Goal: Task Accomplishment & Management: Manage account settings

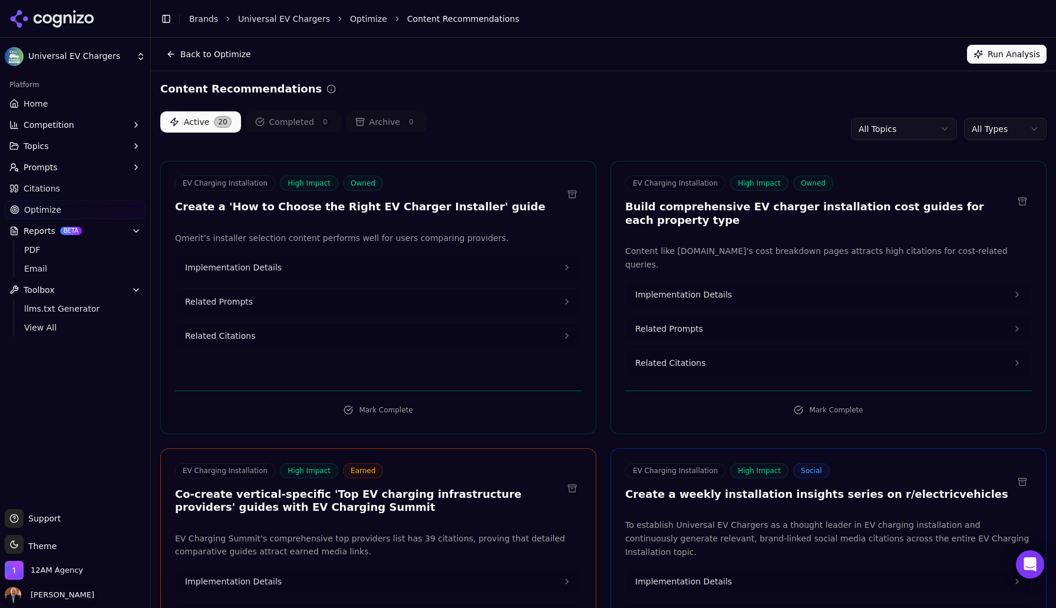
click at [67, 594] on span "[PERSON_NAME]" at bounding box center [60, 595] width 68 height 11
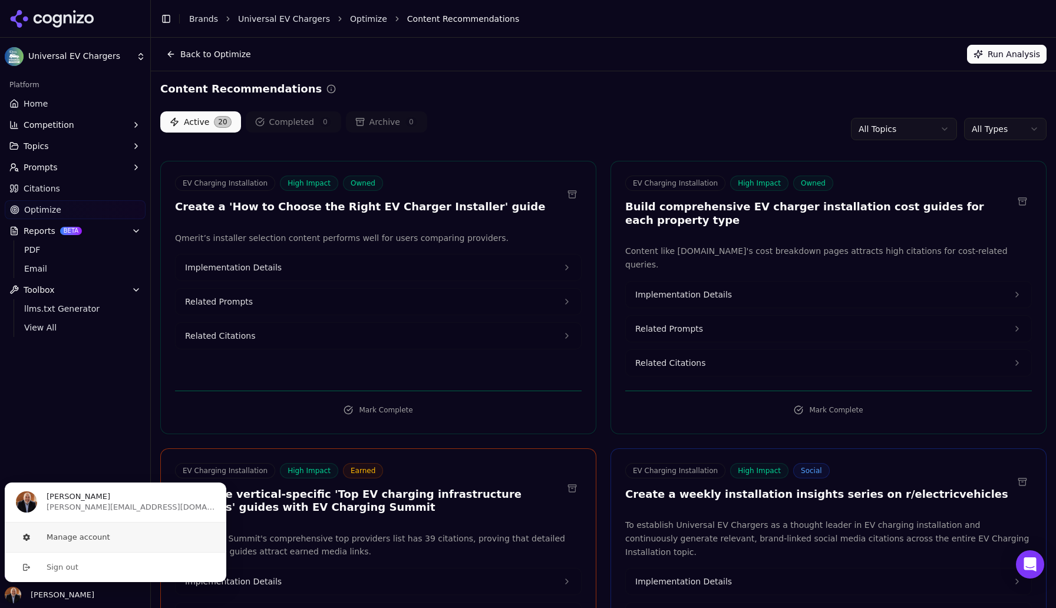
click at [79, 540] on button "Manage account" at bounding box center [115, 537] width 223 height 29
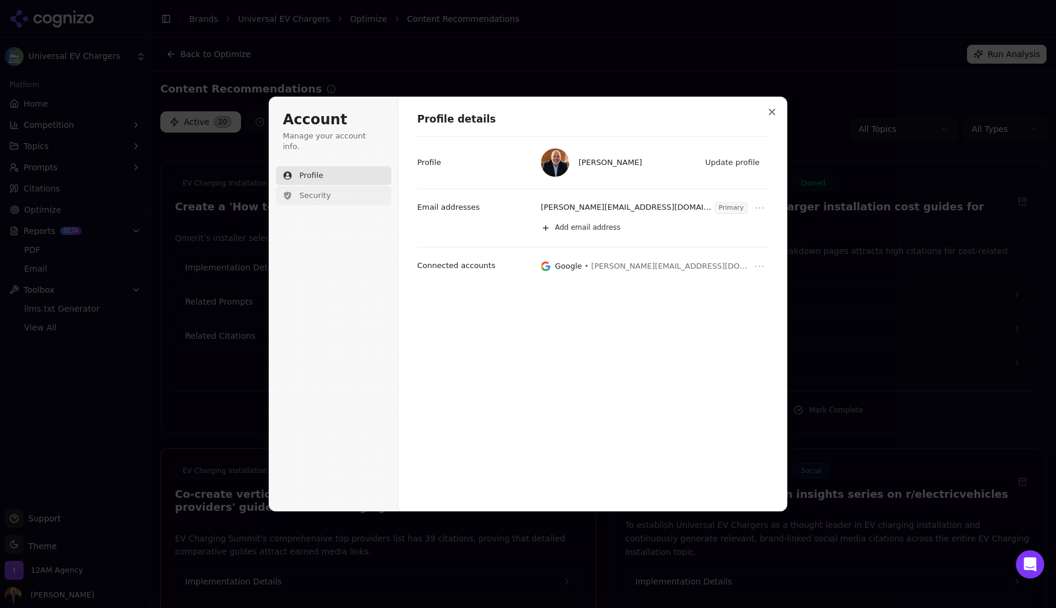
click at [318, 190] on span "Security" at bounding box center [314, 195] width 31 height 11
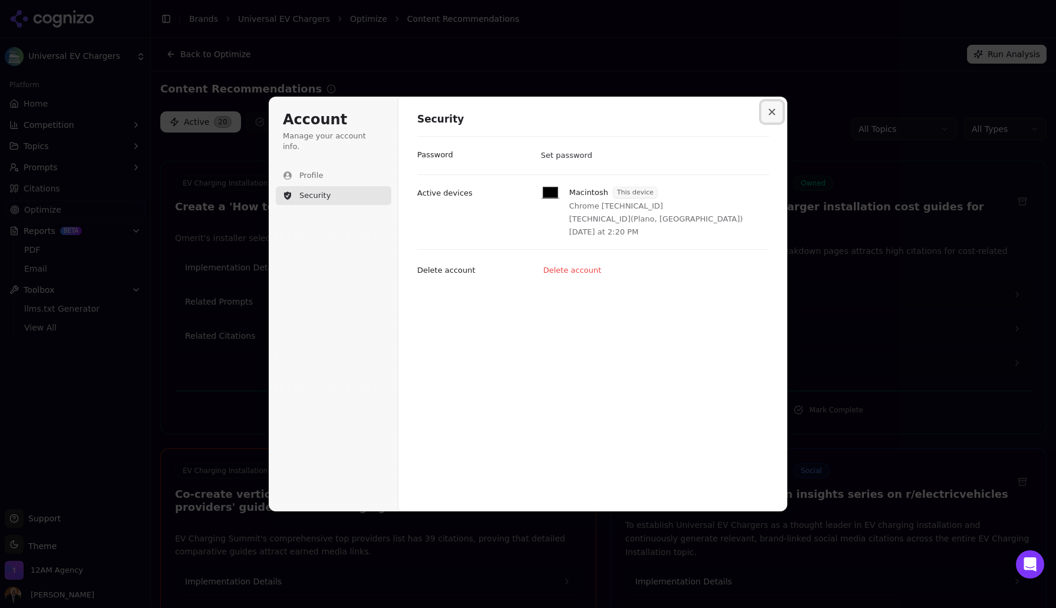
click at [770, 114] on icon "Close modal" at bounding box center [772, 112] width 6 height 6
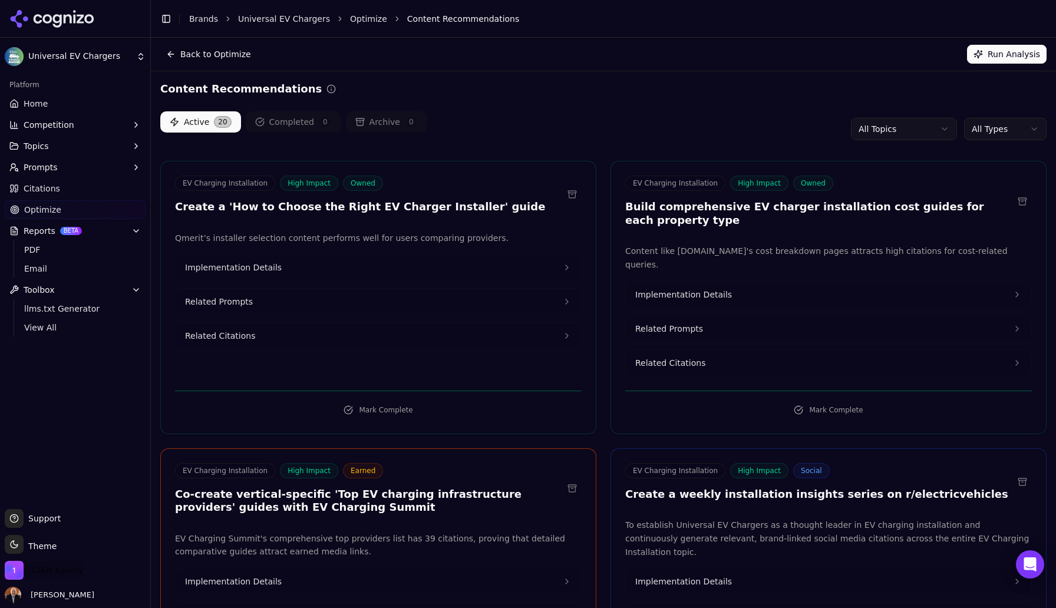
click at [58, 572] on span "12AM Agency" at bounding box center [57, 570] width 52 height 11
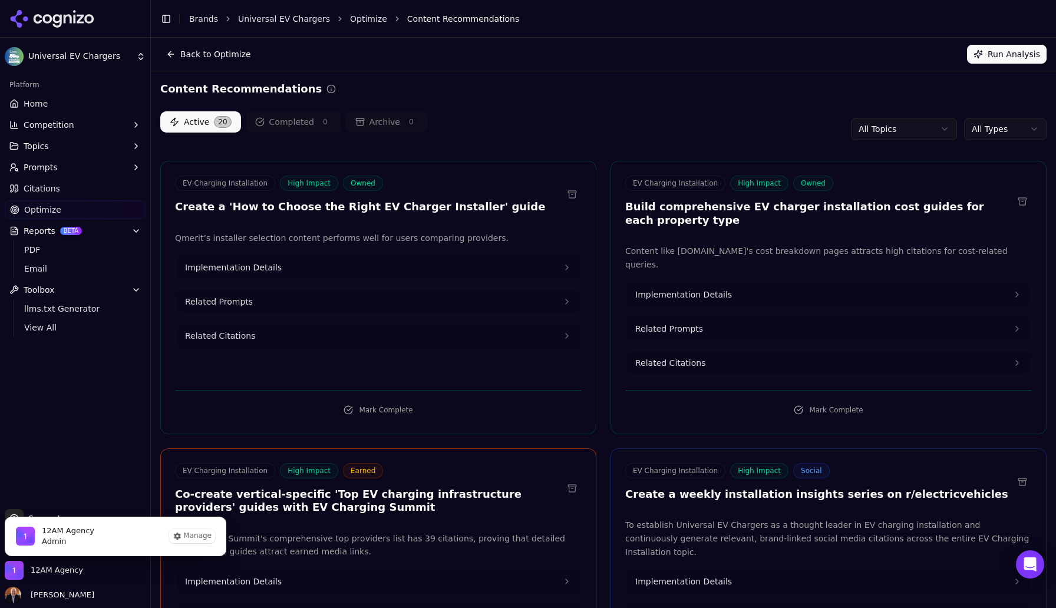
click at [70, 532] on span "12AM Agency" at bounding box center [68, 531] width 52 height 11
click at [191, 533] on button "Manage" at bounding box center [192, 536] width 46 height 14
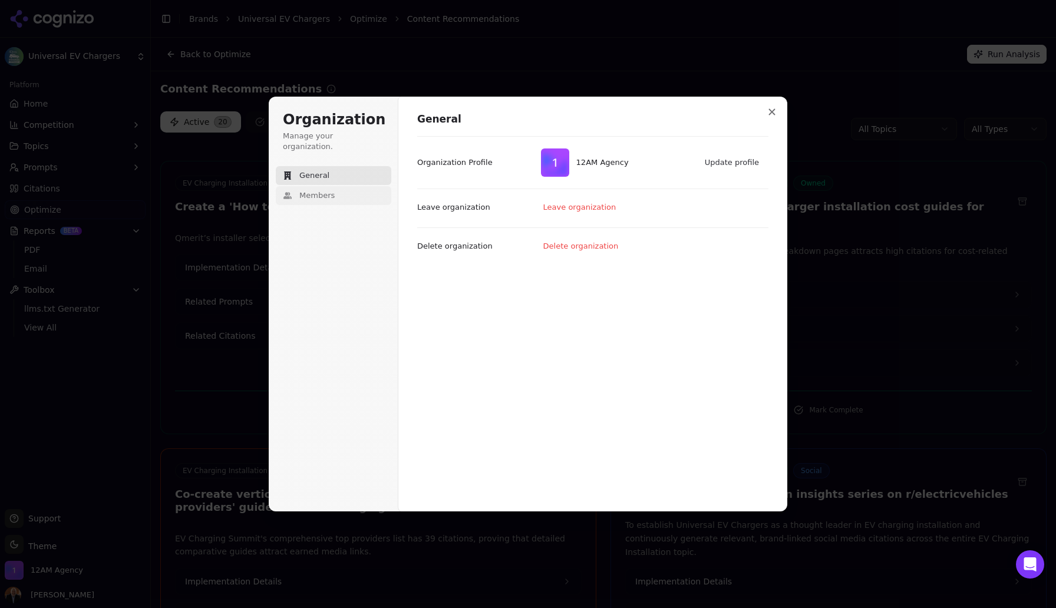
click at [325, 190] on span "Members" at bounding box center [316, 195] width 35 height 11
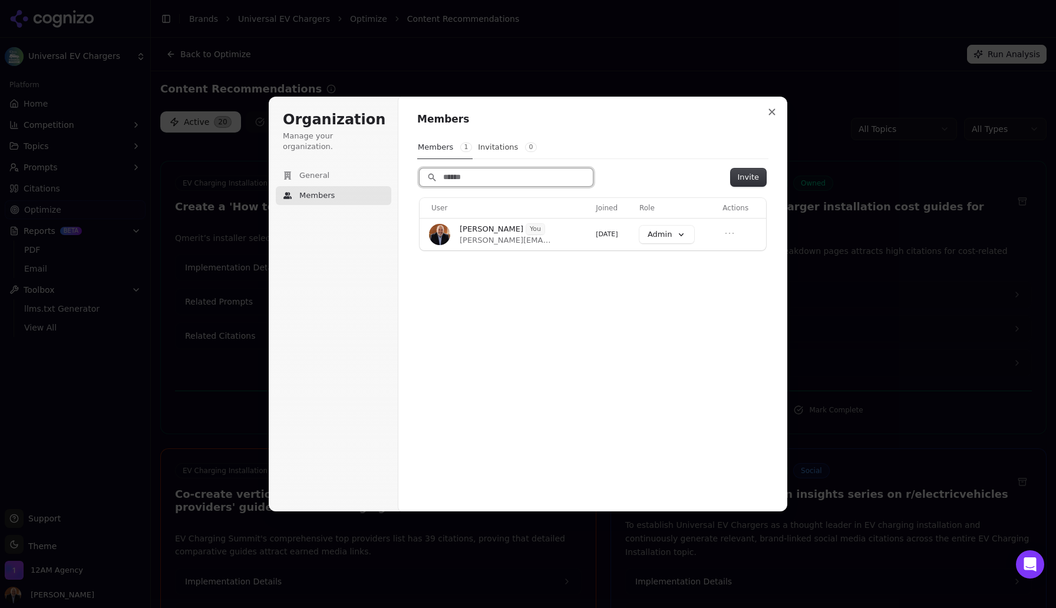
click at [470, 178] on input "Search" at bounding box center [506, 178] width 173 height 18
paste input "**********"
type input "**********"
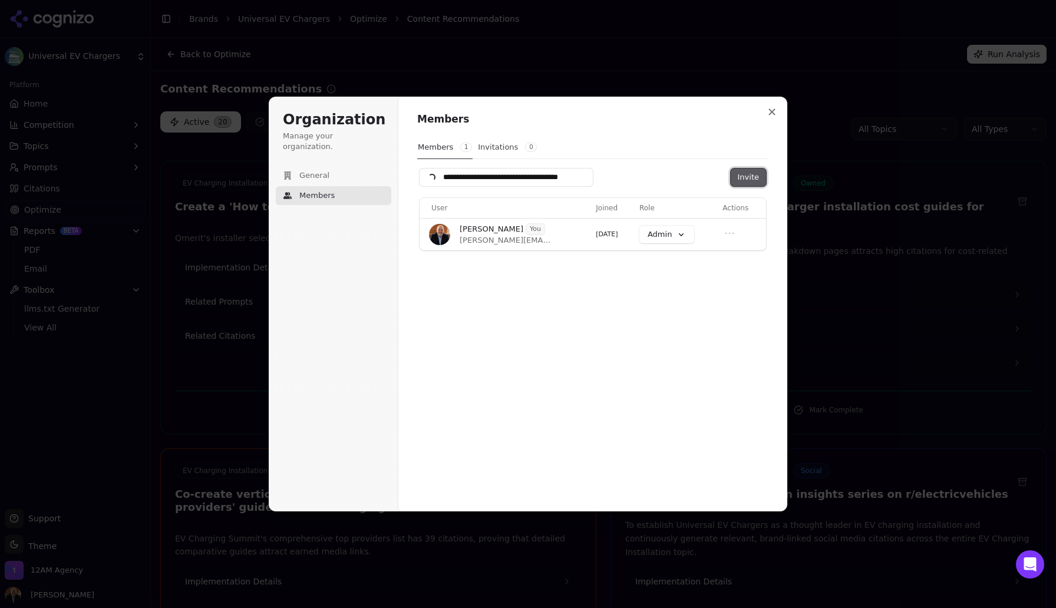
click at [743, 176] on button "Invite" at bounding box center [748, 178] width 35 height 18
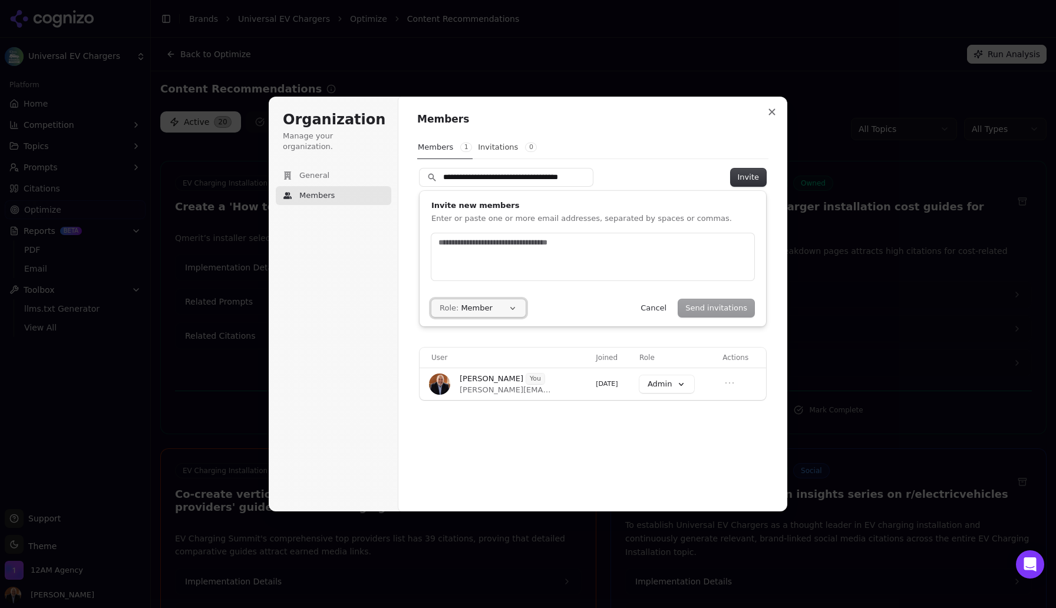
click at [509, 308] on button "Role: Member" at bounding box center [478, 308] width 94 height 18
click at [510, 328] on div "Admin" at bounding box center [487, 332] width 111 height 20
click at [714, 308] on div "Send invitations Cancel" at bounding box center [694, 308] width 121 height 18
click at [605, 171] on div "**********" at bounding box center [592, 178] width 351 height 18
click at [740, 176] on button "Invite" at bounding box center [748, 178] width 35 height 18
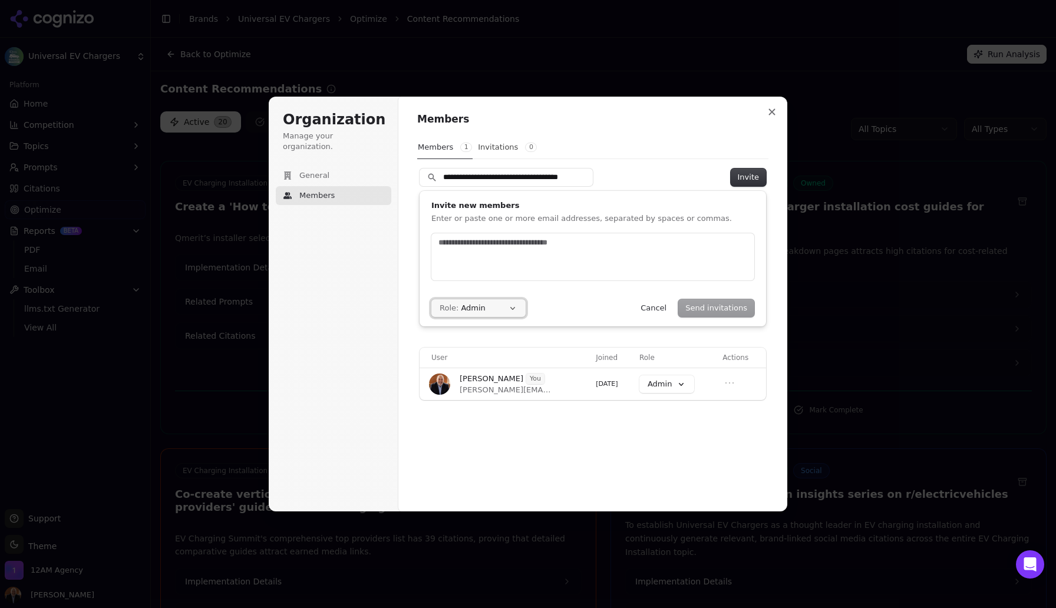
click at [512, 311] on button "Role: Admin" at bounding box center [478, 308] width 94 height 18
click at [501, 348] on div "Member" at bounding box center [487, 353] width 111 height 20
click at [521, 245] on input "text" at bounding box center [590, 243] width 309 height 12
click at [512, 309] on button "Role: Member" at bounding box center [478, 308] width 94 height 18
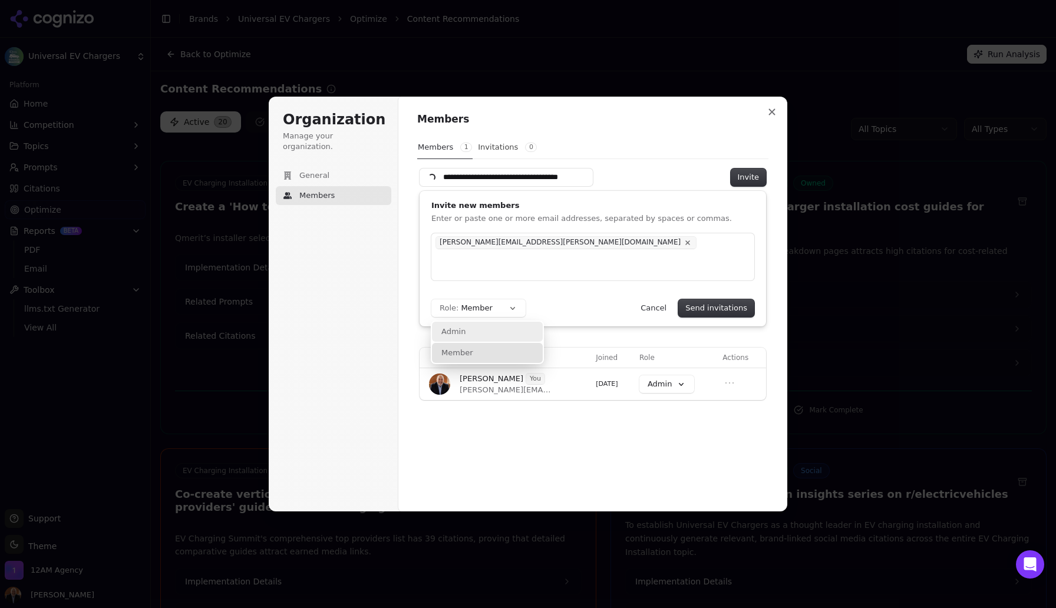
click at [505, 332] on div "Admin" at bounding box center [487, 332] width 111 height 20
click at [511, 311] on button "Role: Admin" at bounding box center [478, 308] width 94 height 18
click at [512, 357] on div "Member" at bounding box center [487, 353] width 111 height 20
click at [513, 311] on button "Role: Member" at bounding box center [478, 308] width 94 height 18
click at [512, 350] on div "Member" at bounding box center [487, 353] width 111 height 20
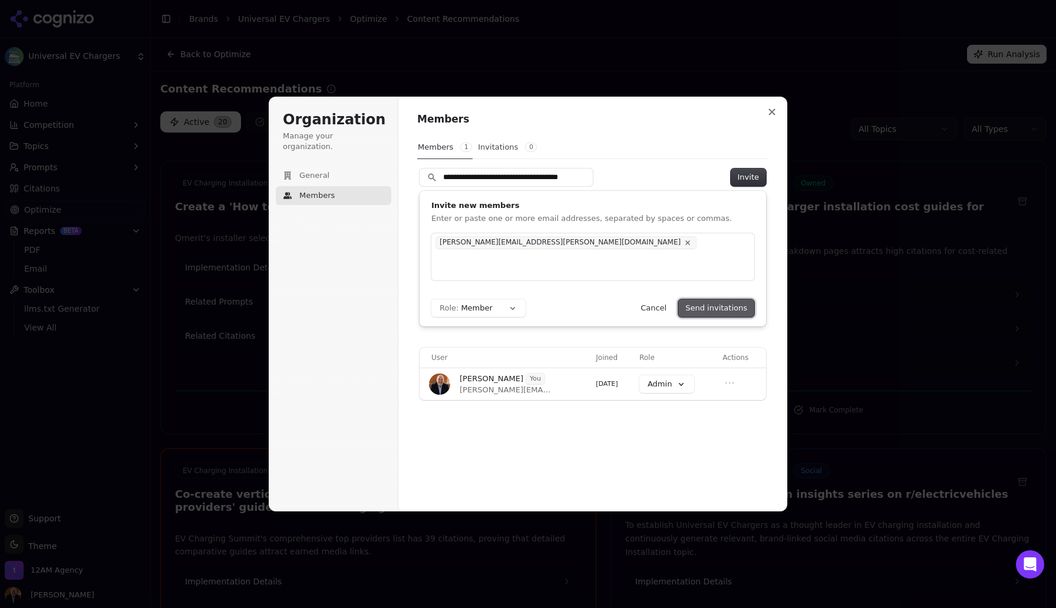
click at [717, 308] on button "Send invitations" at bounding box center [716, 308] width 76 height 18
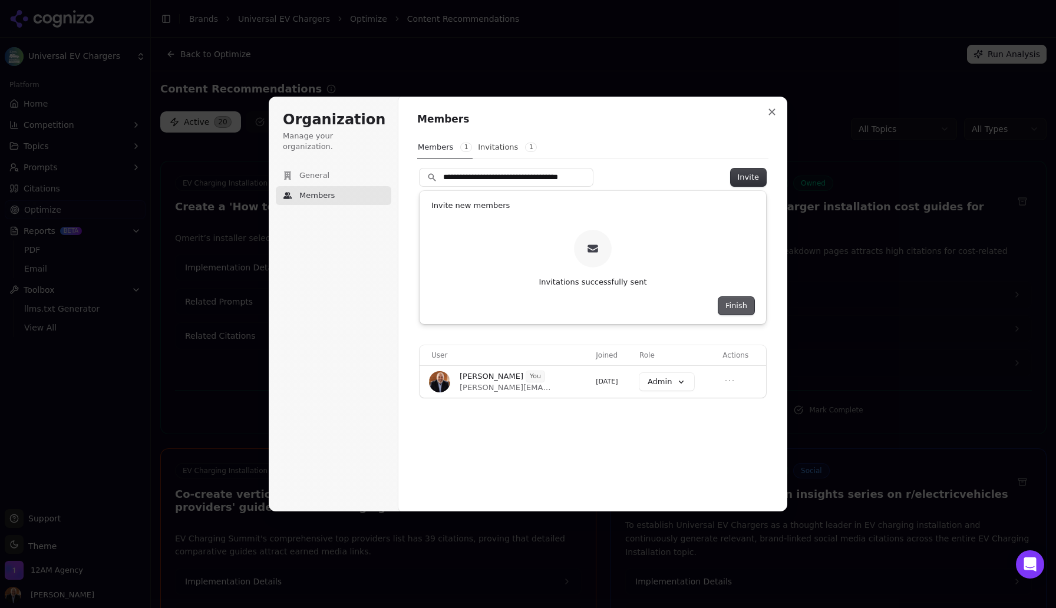
click at [738, 301] on button "Finish" at bounding box center [737, 306] width 36 height 18
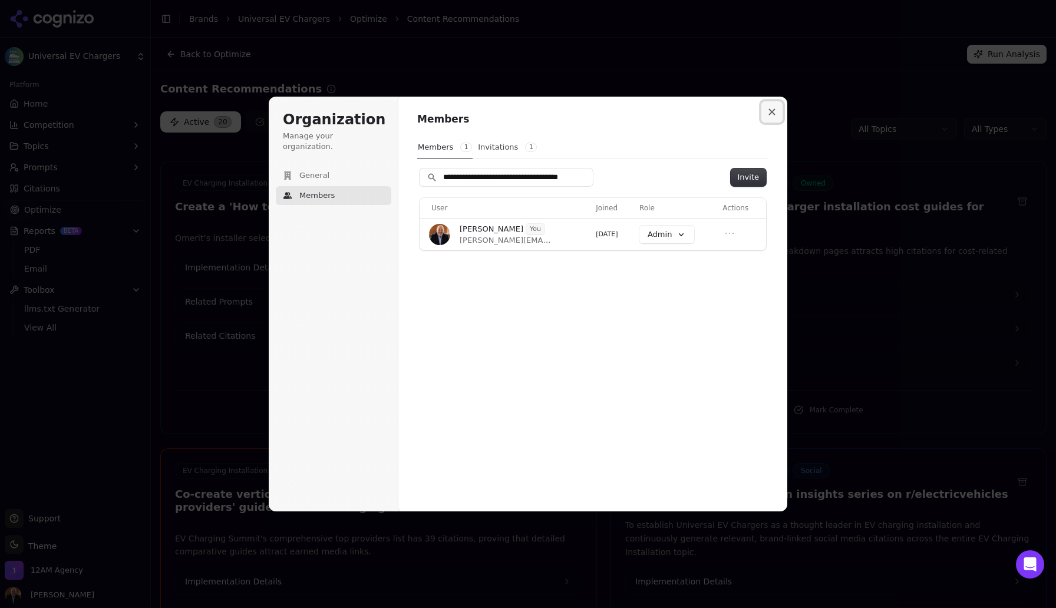
click at [773, 114] on icon "Close modal" at bounding box center [772, 112] width 6 height 6
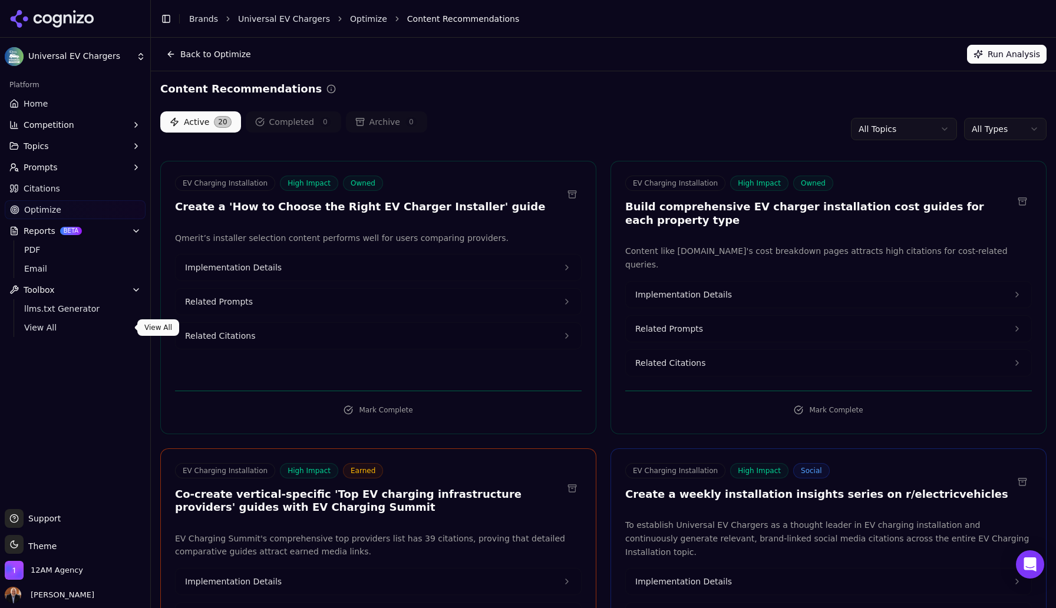
click at [44, 328] on span "View All" at bounding box center [75, 328] width 103 height 12
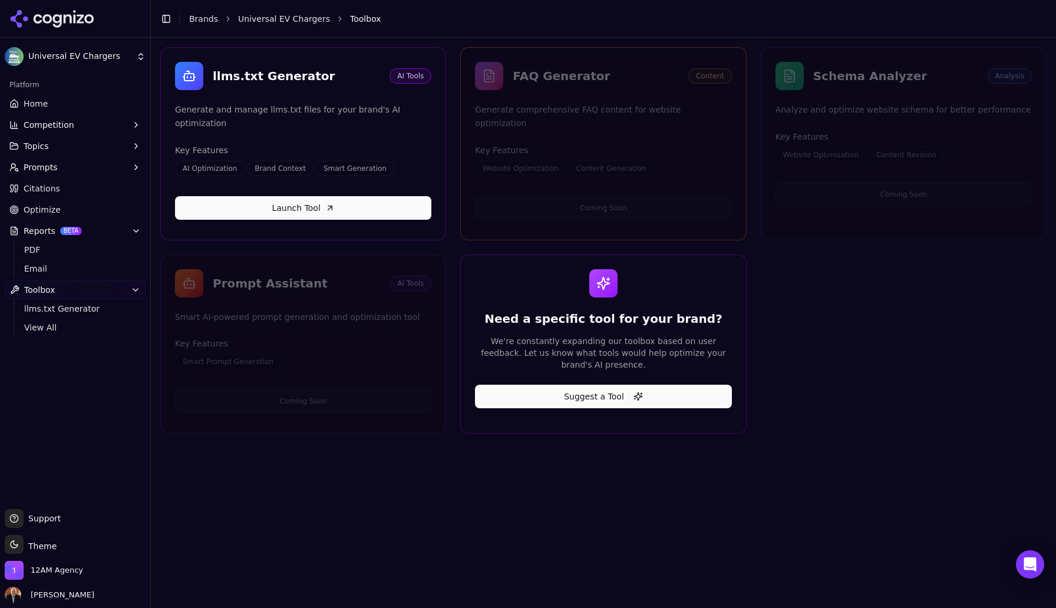
click at [323, 196] on link "Launch Tool" at bounding box center [303, 208] width 256 height 24
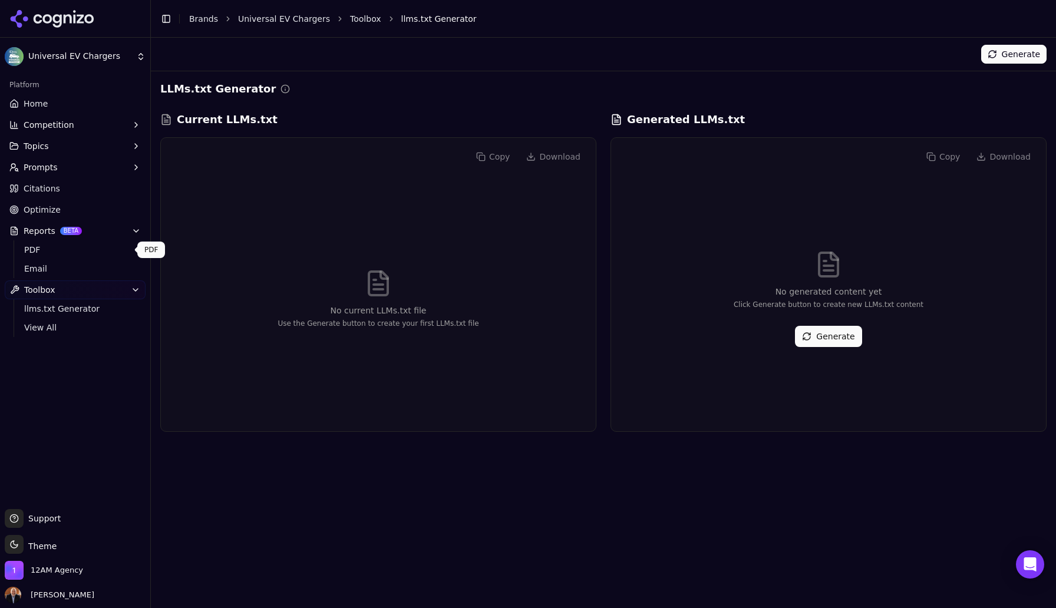
click at [36, 249] on span "PDF" at bounding box center [75, 250] width 103 height 12
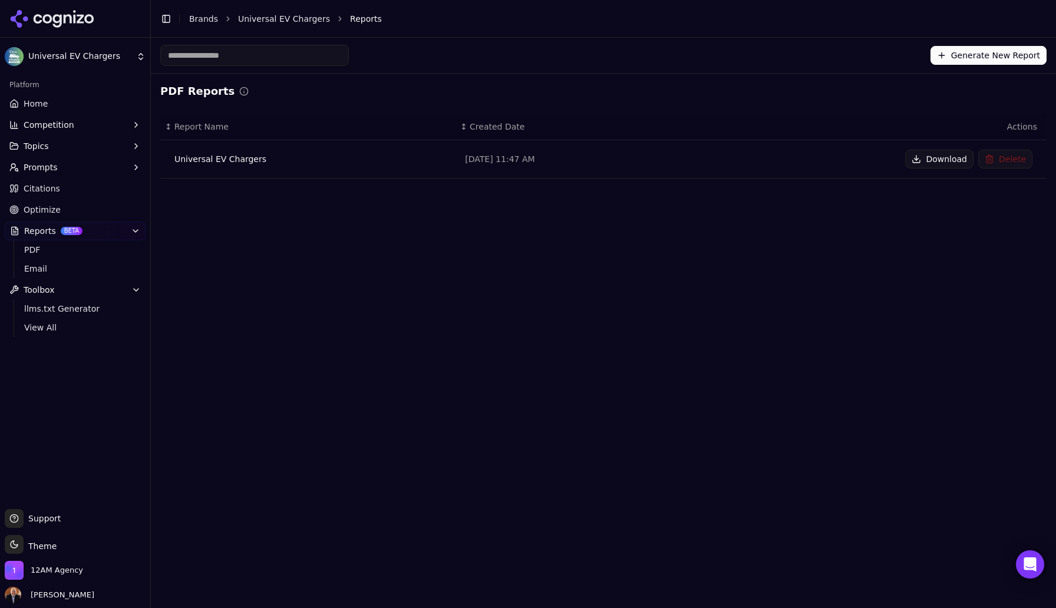
click at [46, 210] on span "Optimize" at bounding box center [42, 210] width 37 height 12
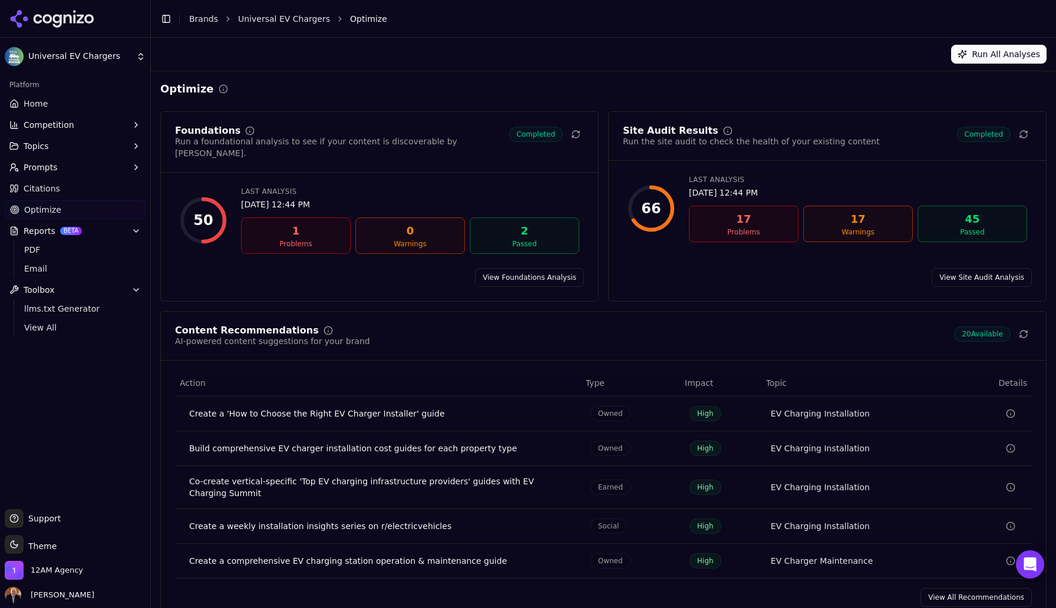
click at [757, 223] on div "17" at bounding box center [743, 219] width 99 height 17
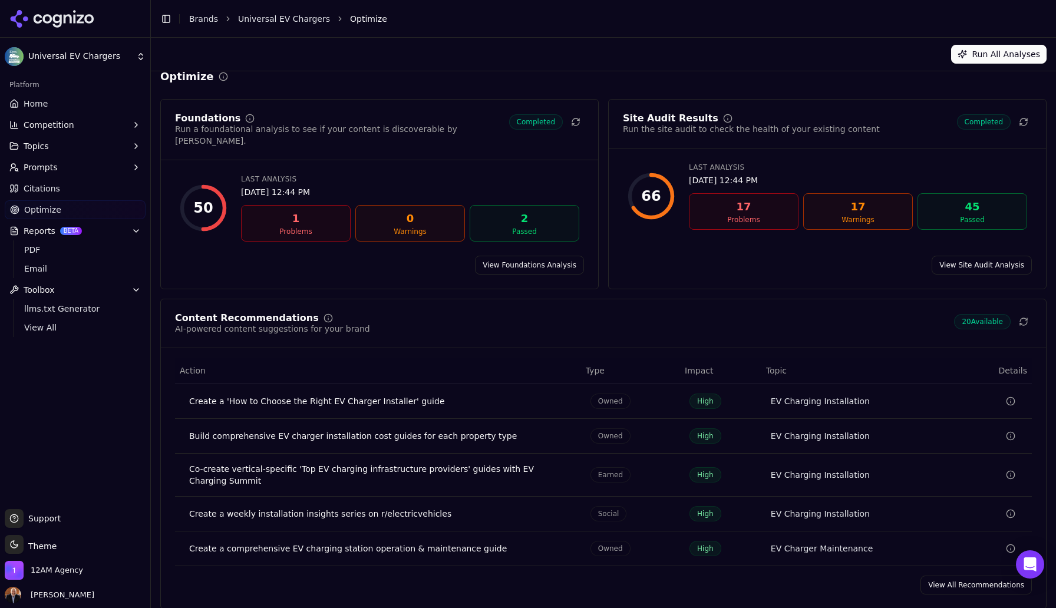
click at [970, 256] on link "View Site Audit Analysis" at bounding box center [982, 265] width 100 height 19
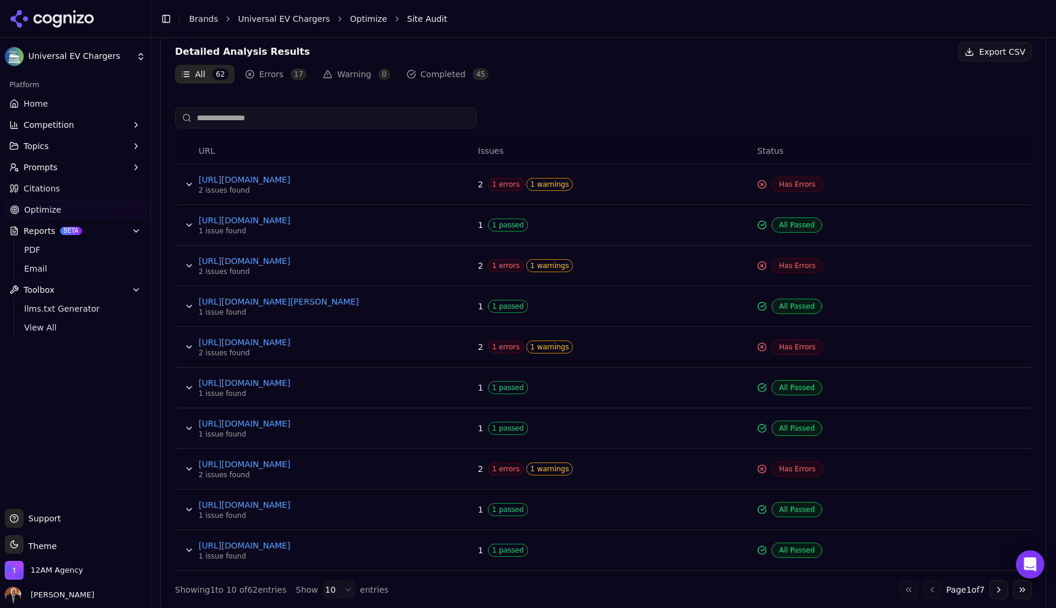
scroll to position [435, 0]
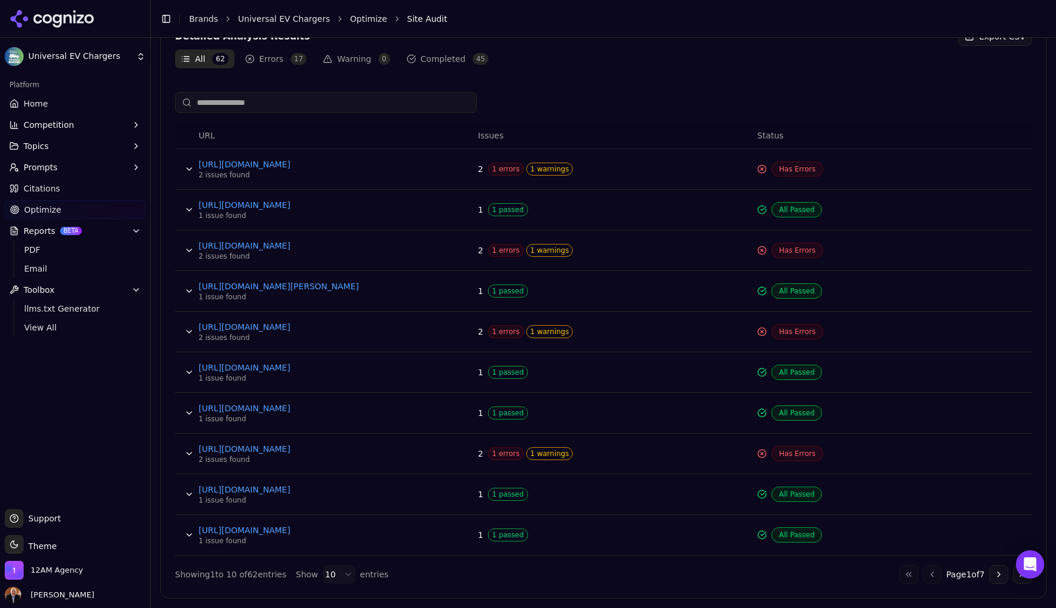
click at [190, 170] on button "Data table" at bounding box center [189, 169] width 19 height 19
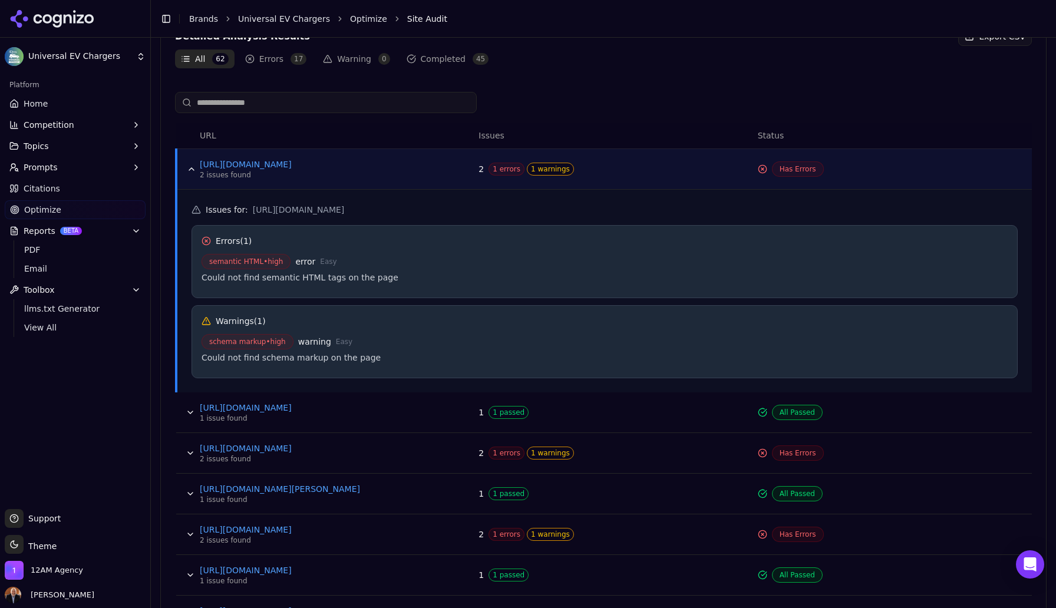
click at [190, 170] on button "Data table" at bounding box center [191, 169] width 19 height 19
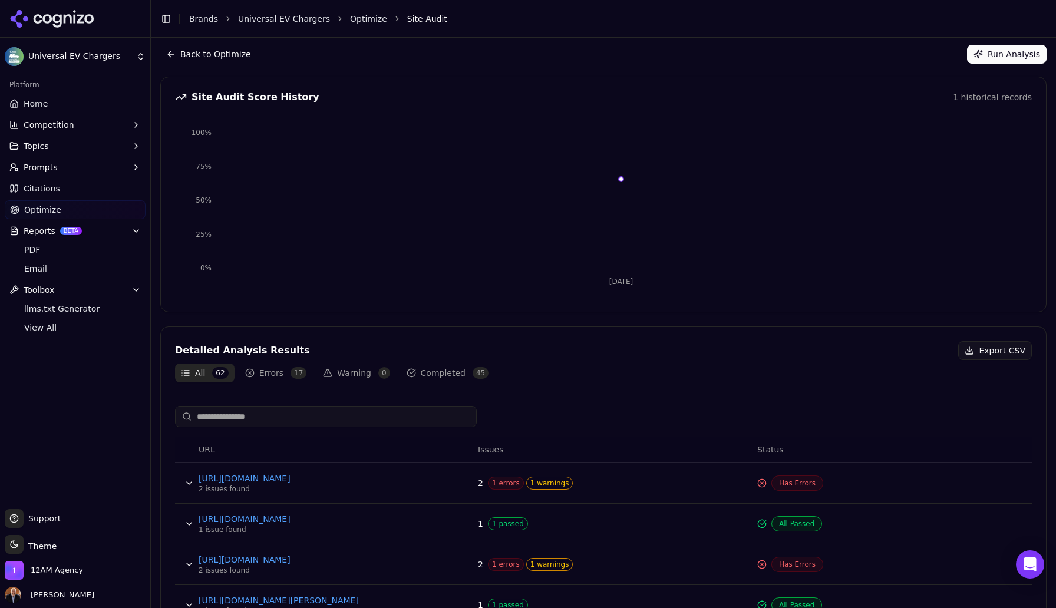
scroll to position [0, 0]
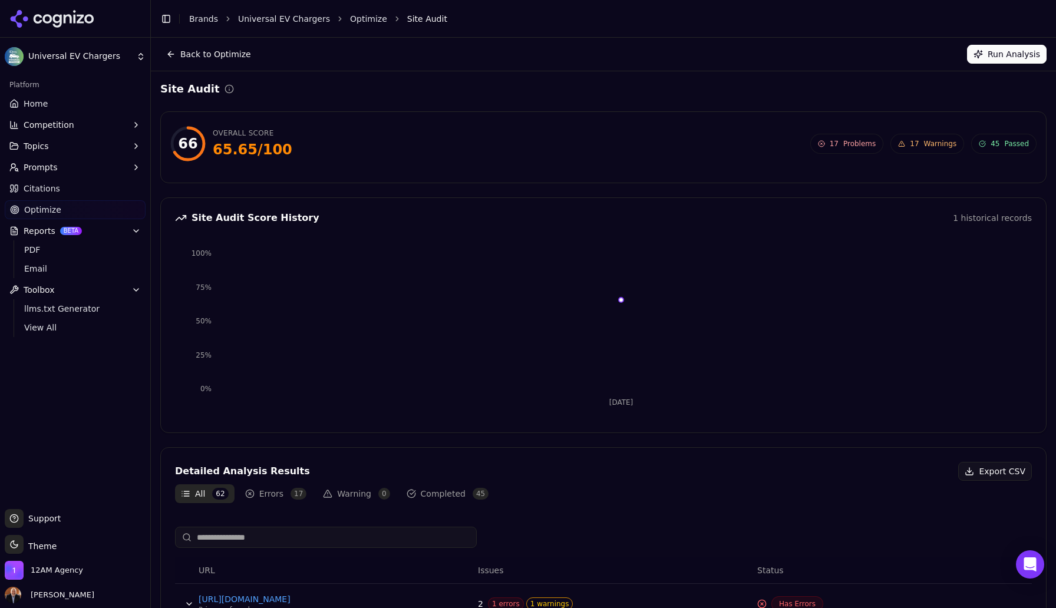
click at [106, 57] on html "Universal EV Chargers Platform Home Competition Topics Prompts Citations Optimi…" at bounding box center [528, 304] width 1056 height 608
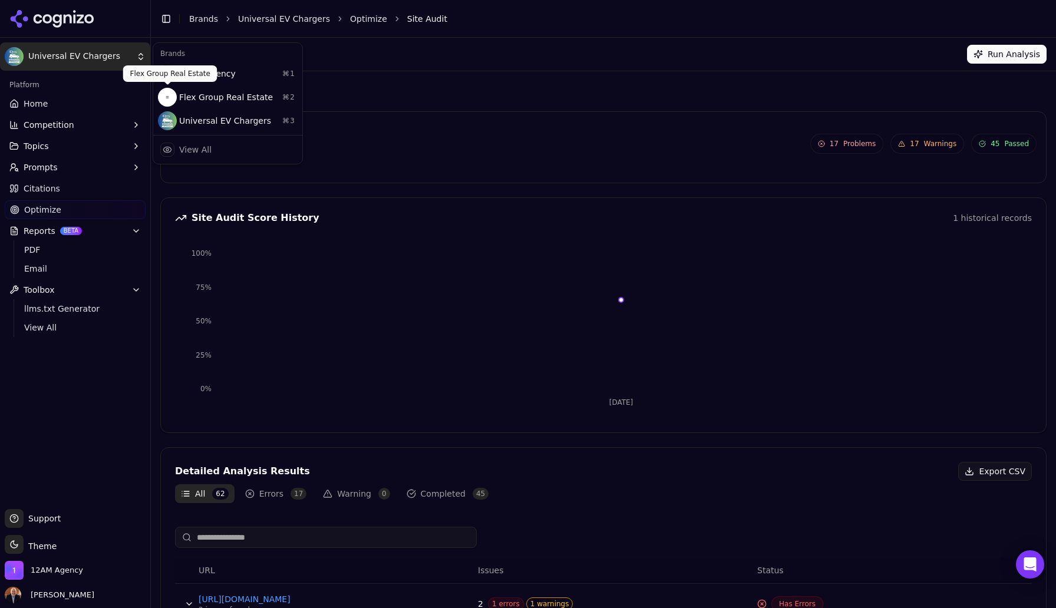
click at [189, 73] on p "Flex Group Real Estate" at bounding box center [170, 73] width 80 height 9
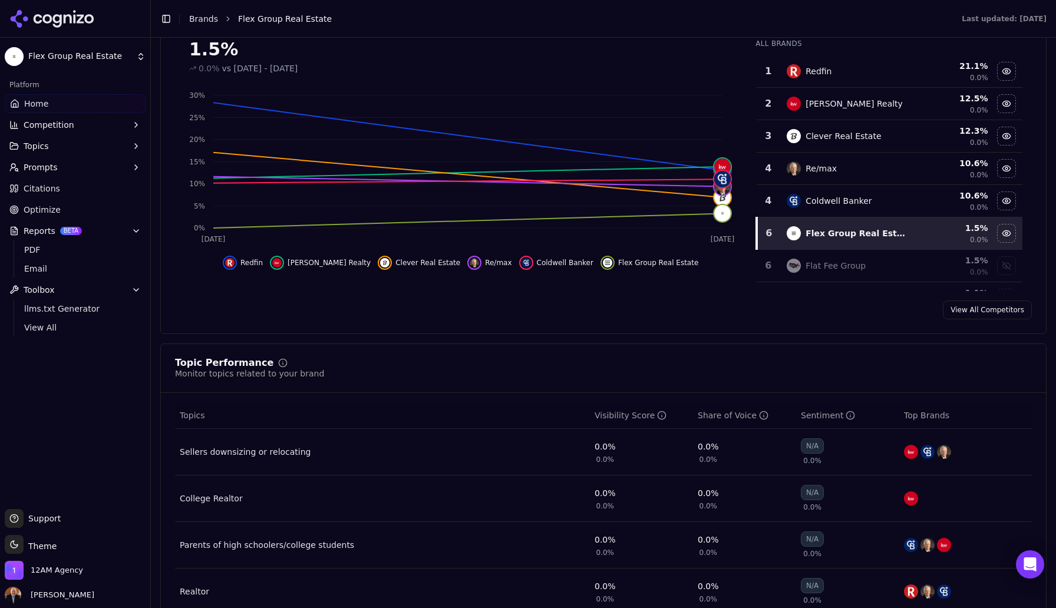
scroll to position [187, 0]
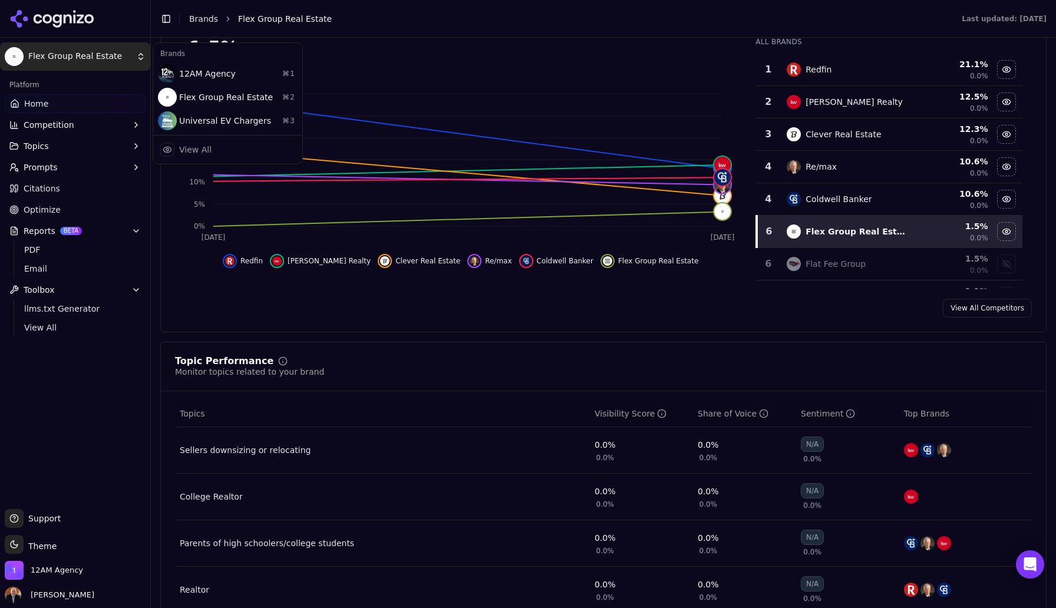
click at [113, 60] on html "Flex Group Real Estate Platform Home Competition Topics Prompts Citations Optim…" at bounding box center [528, 304] width 1056 height 608
click at [104, 58] on html "Flex Group Real Estate Platform Home Competition Topics Prompts Citations Optim…" at bounding box center [528, 304] width 1056 height 608
click at [185, 73] on div "12AM Agency ⌘ 1" at bounding box center [228, 74] width 144 height 24
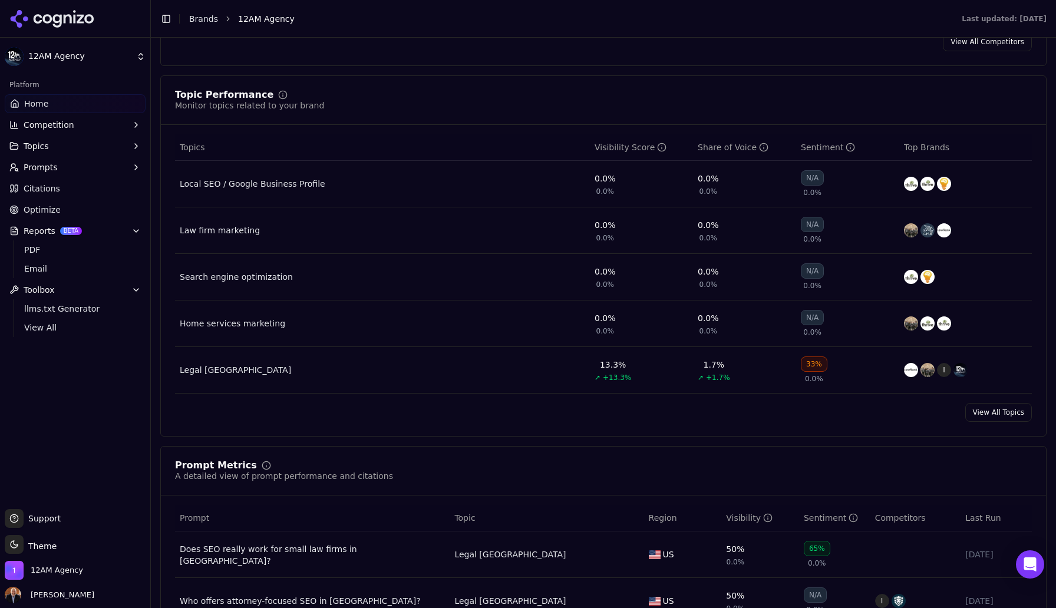
scroll to position [462, 0]
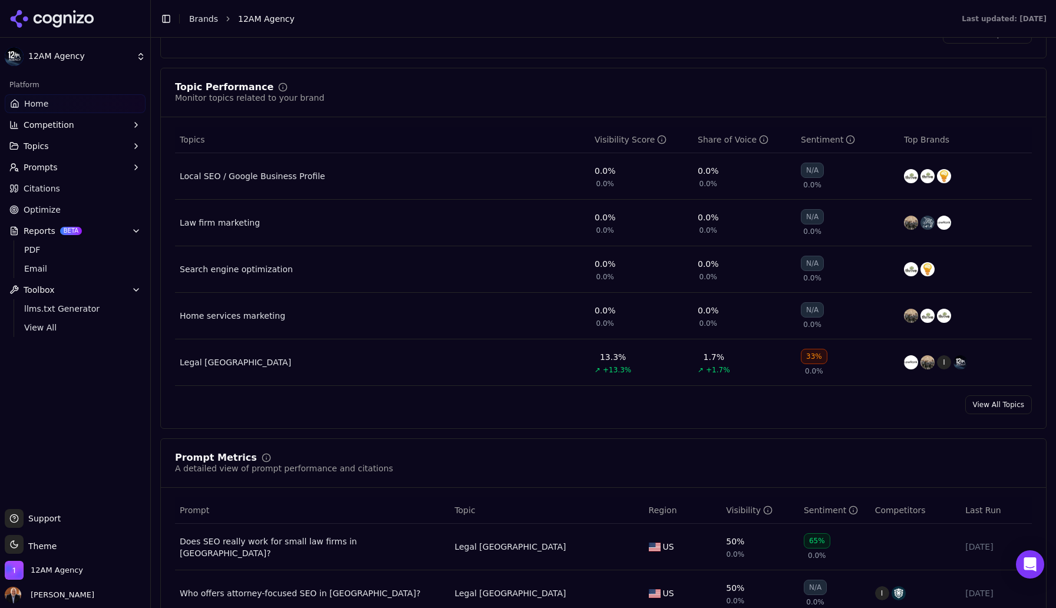
click at [51, 210] on span "Optimize" at bounding box center [42, 210] width 37 height 12
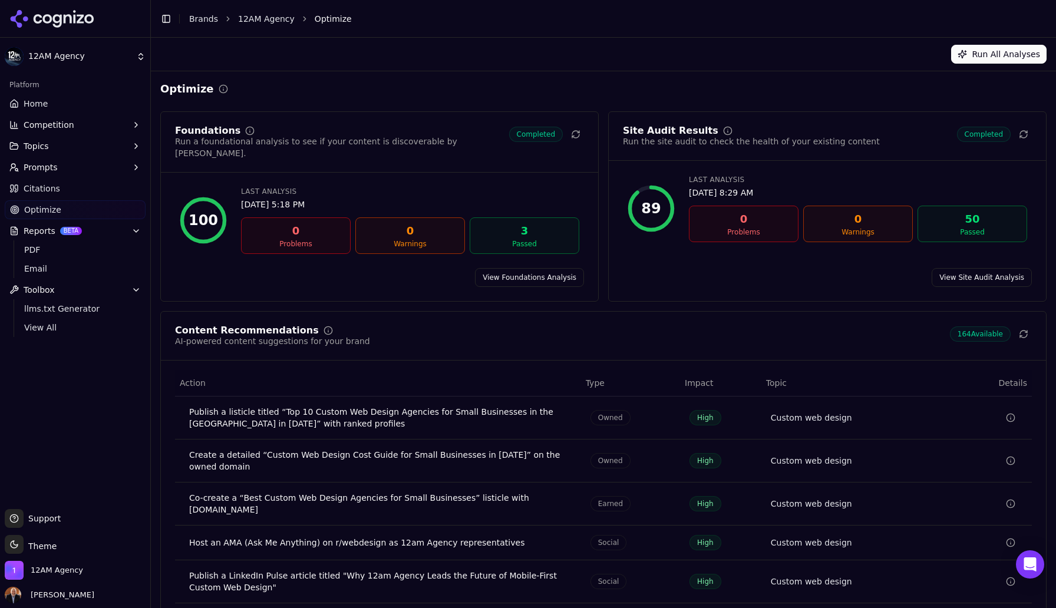
click at [995, 268] on link "View Site Audit Analysis" at bounding box center [982, 277] width 100 height 19
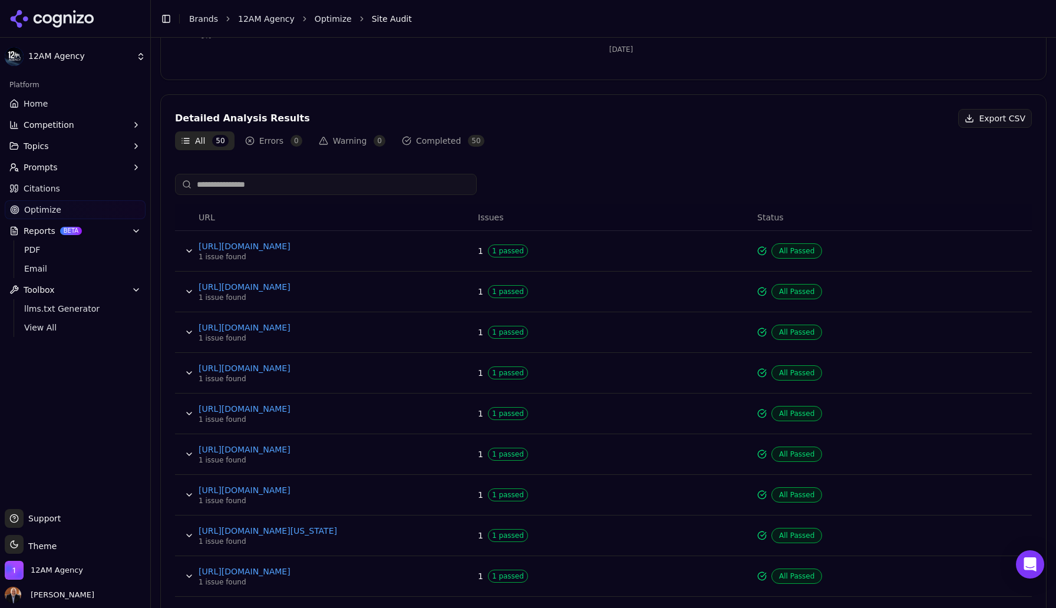
scroll to position [435, 0]
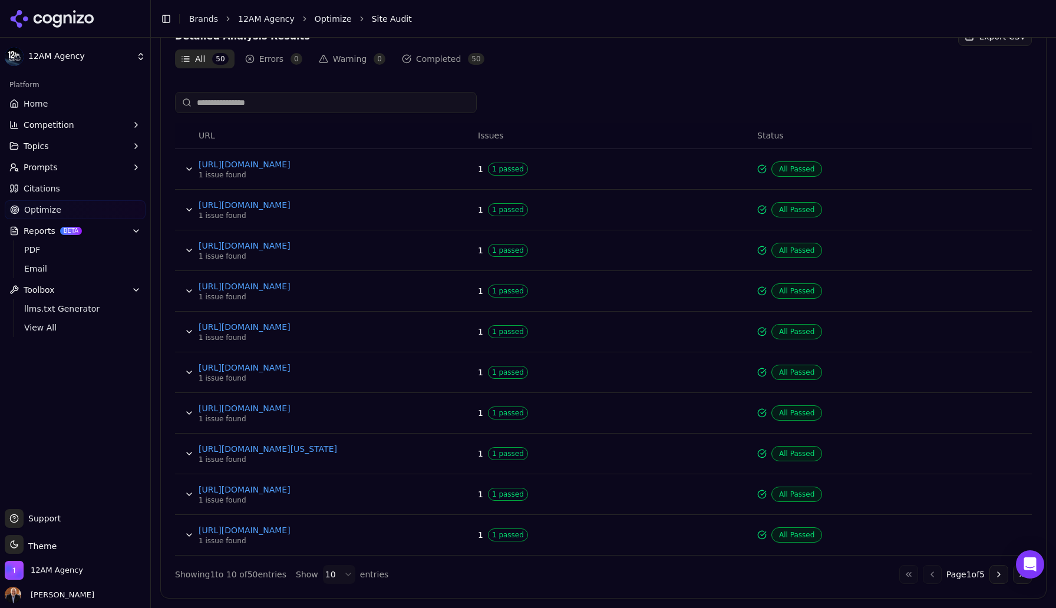
click at [999, 575] on button "Go to next page" at bounding box center [999, 574] width 19 height 19
click at [999, 575] on div "Go to first page Go to previous page Page 5 of 5 Go to next page Go to last page" at bounding box center [966, 574] width 133 height 19
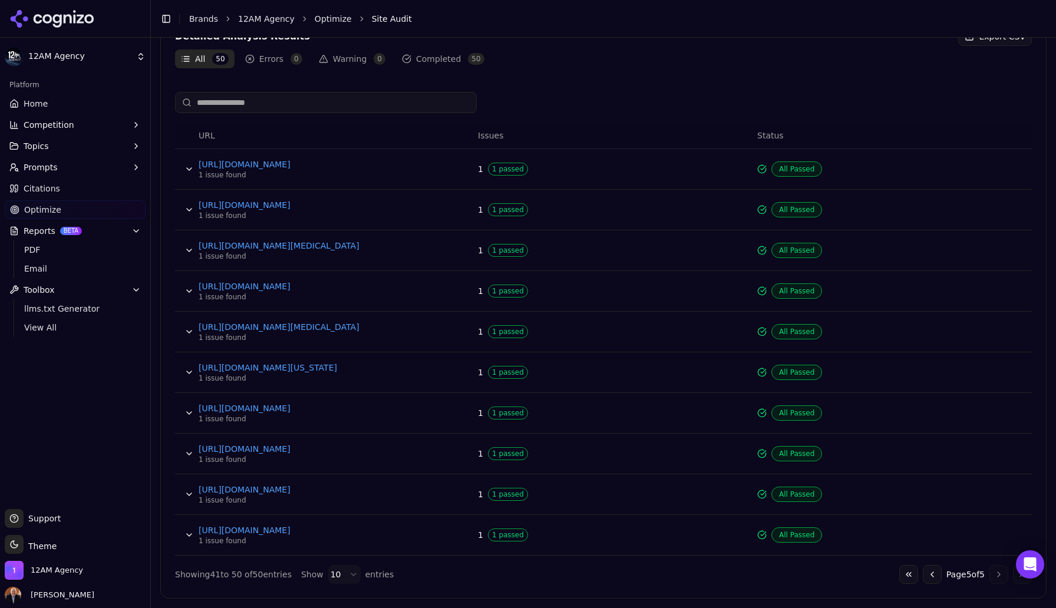
click at [999, 575] on div "Go to first page Go to previous page Page 5 of 5 Go to next page Go to last page" at bounding box center [966, 574] width 133 height 19
click at [191, 170] on button "Data table" at bounding box center [189, 169] width 19 height 19
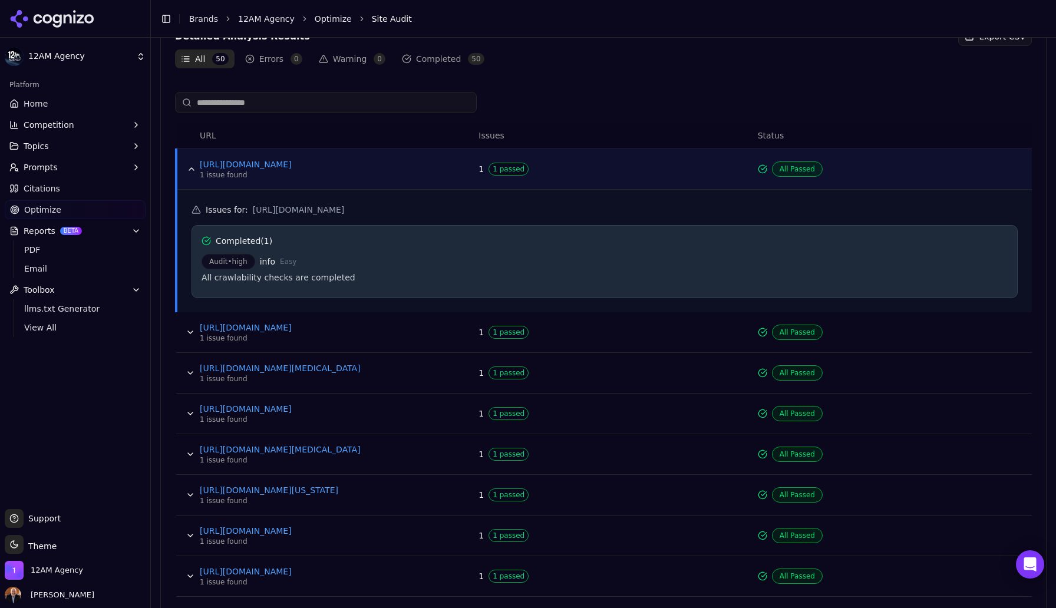
click at [190, 172] on button "Data table" at bounding box center [191, 169] width 19 height 19
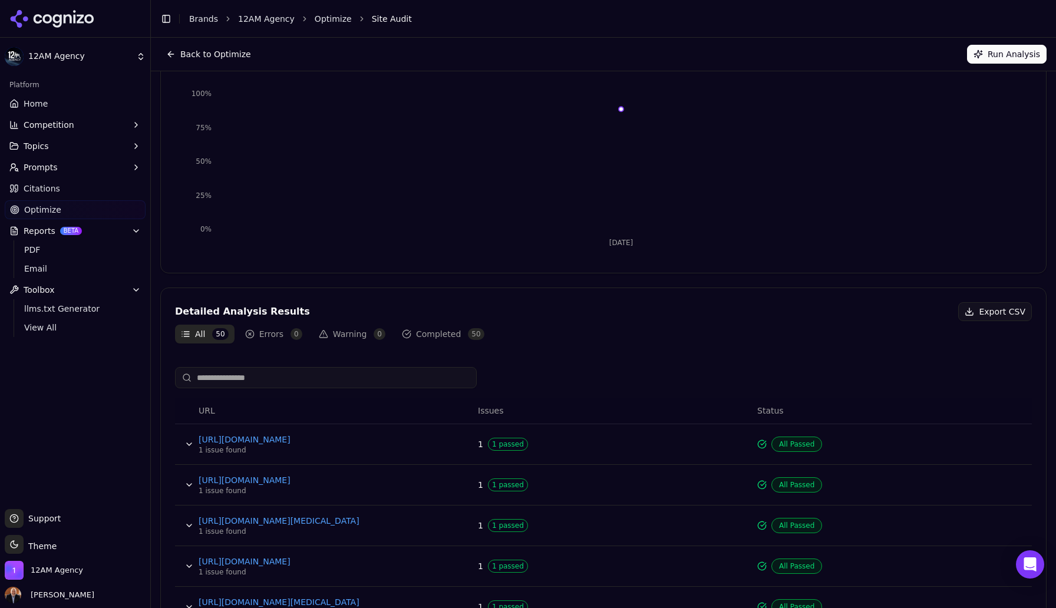
scroll to position [0, 0]
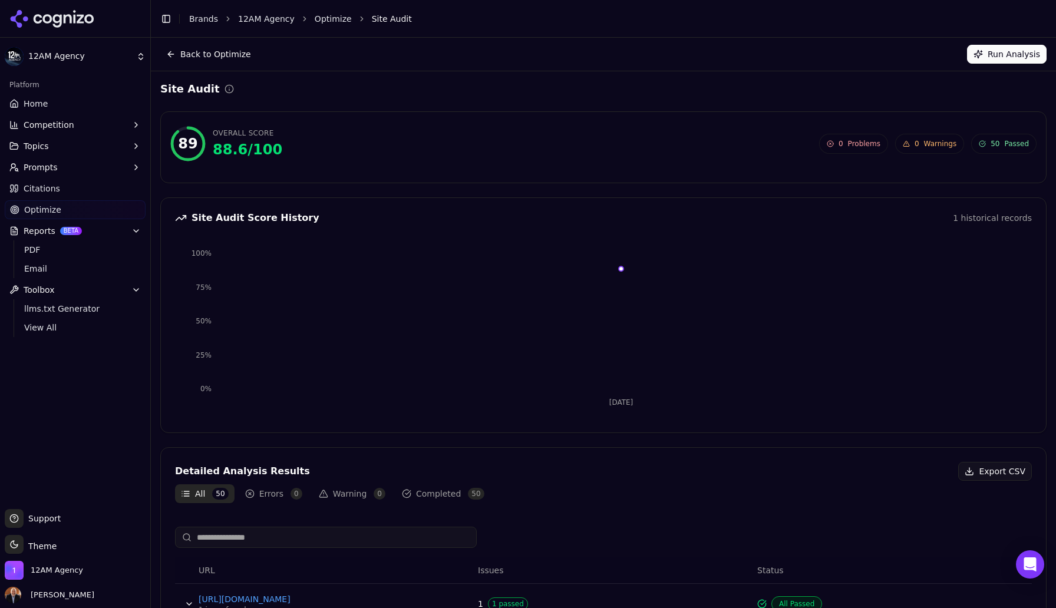
click at [172, 57] on button "Back to Optimize" at bounding box center [208, 54] width 97 height 19
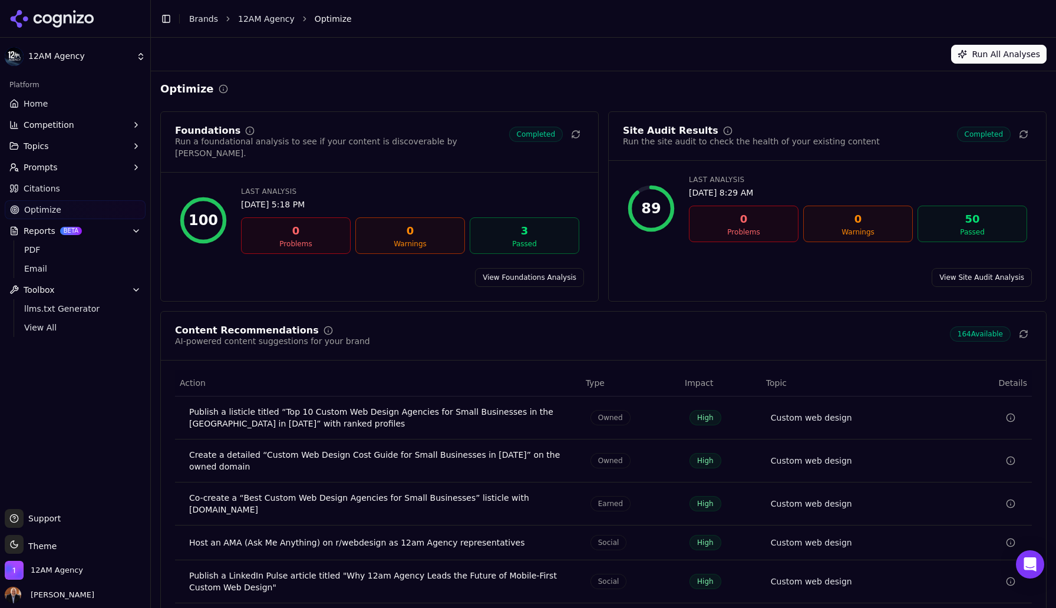
scroll to position [28, 0]
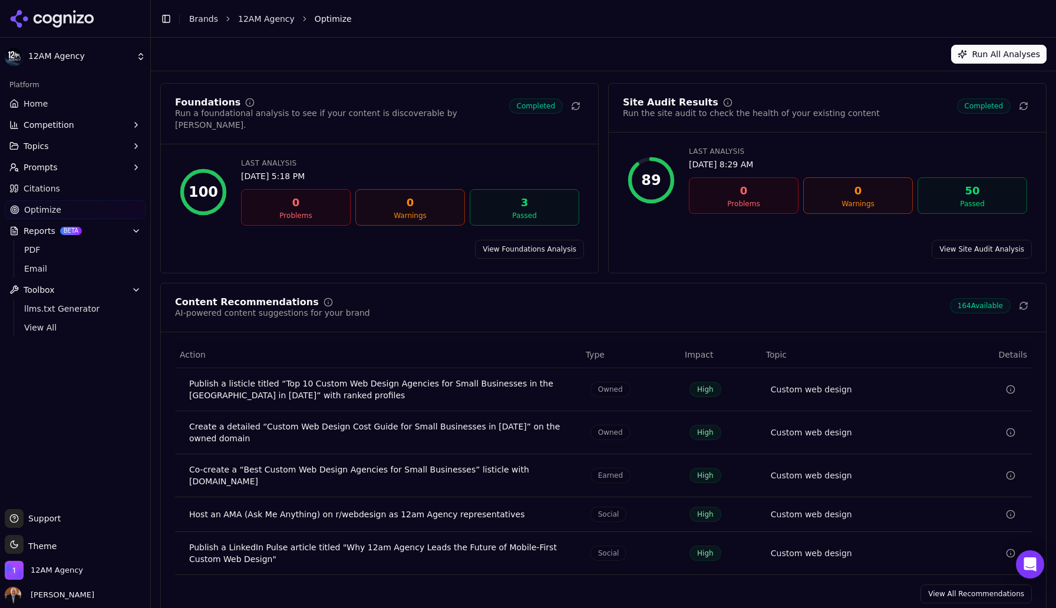
click at [973, 585] on link "View All Recommendations" at bounding box center [976, 594] width 111 height 19
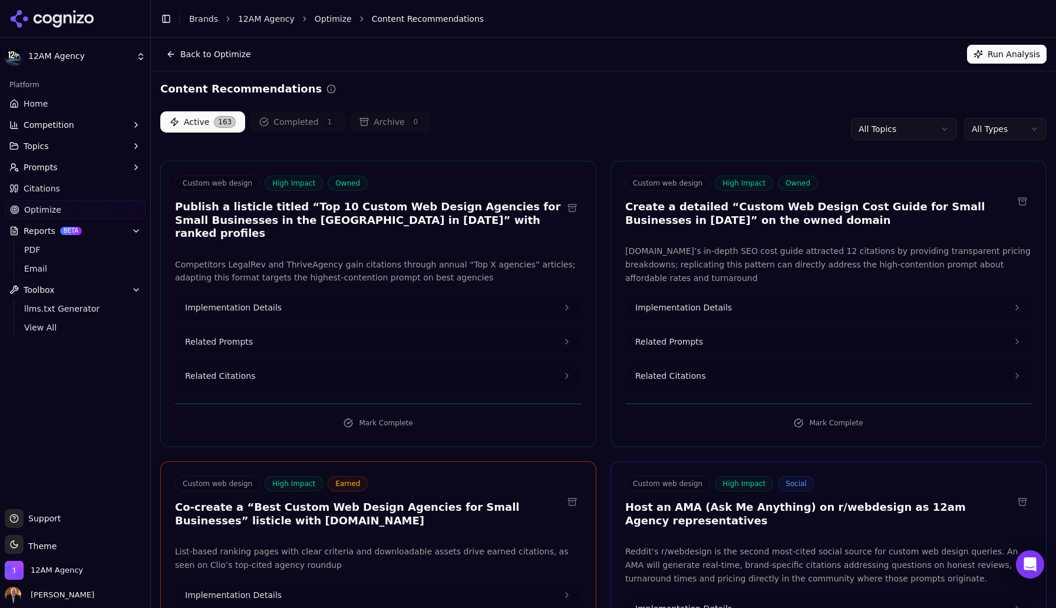
click at [983, 129] on html "12AM Agency Platform Home Competition Topics Prompts Citations Optimize Reports…" at bounding box center [528, 304] width 1056 height 608
